Goal: Task Accomplishment & Management: Manage account settings

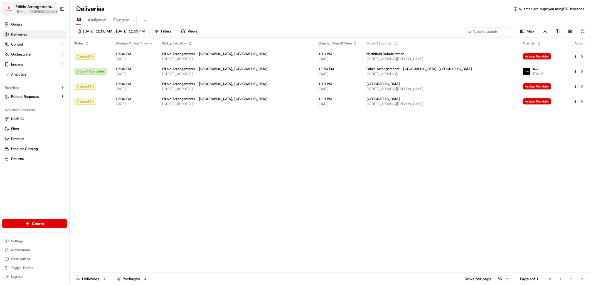
click at [37, 12] on span "[EMAIL_ADDRESS][DOMAIN_NAME]" at bounding box center [38, 11] width 45 height 4
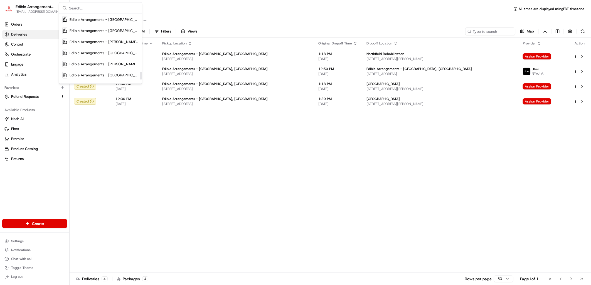
scroll to position [541, 0]
click at [98, 67] on span "Edible Arrangements - [GEOGRAPHIC_DATA], [GEOGRAPHIC_DATA]" at bounding box center [104, 66] width 69 height 5
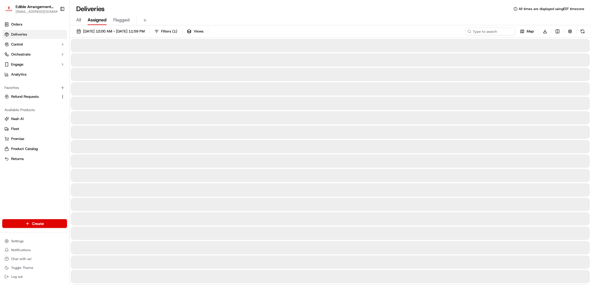
click at [98, 20] on span "Assigned" at bounding box center [97, 20] width 19 height 7
click at [126, 18] on span "Flagged" at bounding box center [121, 20] width 16 height 7
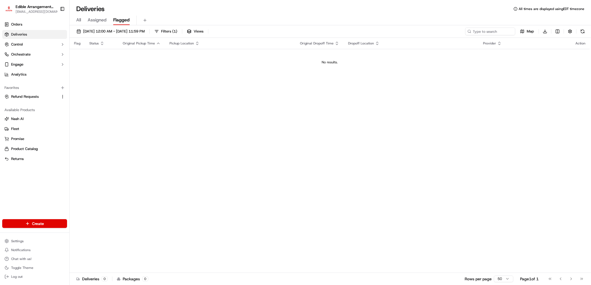
click at [76, 19] on div "All Assigned Flagged" at bounding box center [330, 21] width 521 height 10
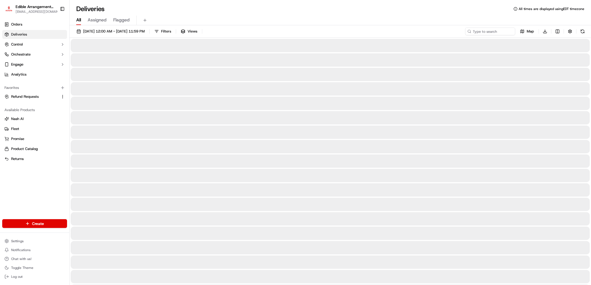
click at [77, 19] on span "All" at bounding box center [78, 20] width 5 height 7
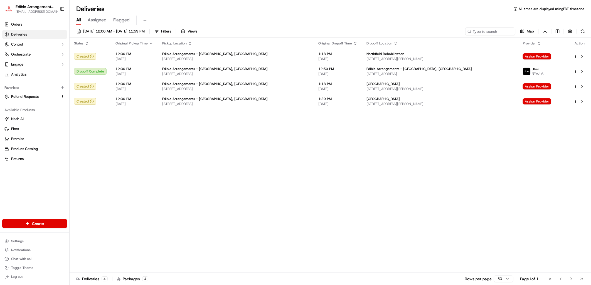
click at [166, 99] on span "Edible Arrangements - [GEOGRAPHIC_DATA], [GEOGRAPHIC_DATA]" at bounding box center [214, 99] width 105 height 4
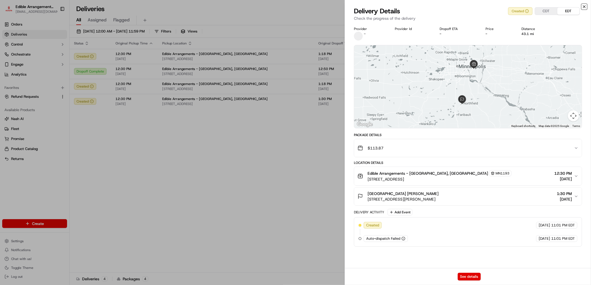
click at [586, 5] on icon "button" at bounding box center [584, 6] width 4 height 4
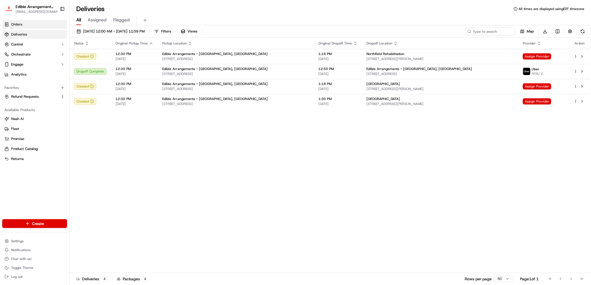
click at [24, 22] on link "Orders" at bounding box center [34, 24] width 65 height 9
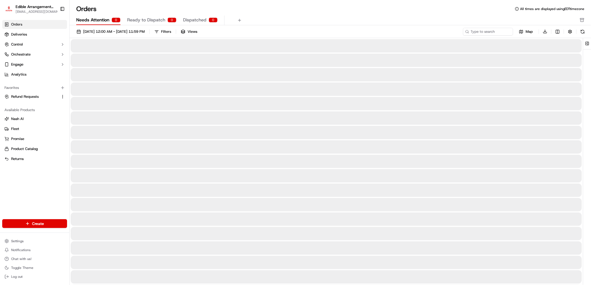
click at [105, 18] on span "Needs Attention" at bounding box center [92, 20] width 33 height 7
click at [151, 18] on span "Ready to Dispatch" at bounding box center [146, 20] width 38 height 7
click at [190, 24] on button "Dispatched 0" at bounding box center [200, 20] width 34 height 9
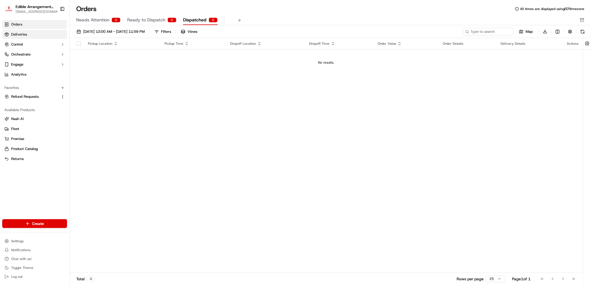
click at [35, 31] on link "Deliveries" at bounding box center [34, 34] width 65 height 9
